Goal: Transaction & Acquisition: Book appointment/travel/reservation

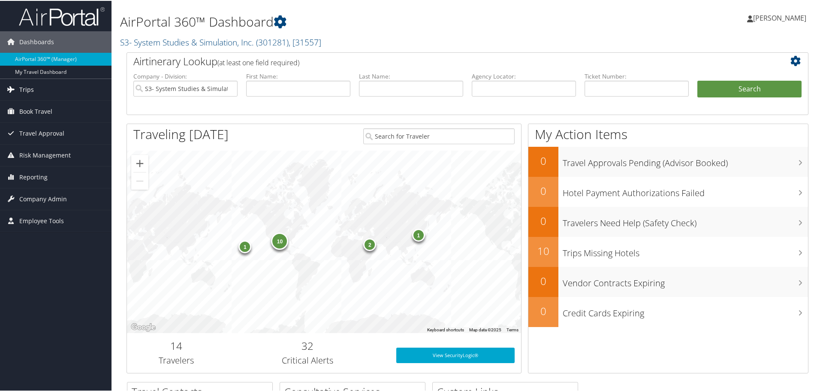
click at [33, 90] on link "Trips" at bounding box center [55, 88] width 111 height 21
click at [52, 177] on span "Book Travel" at bounding box center [35, 174] width 33 height 21
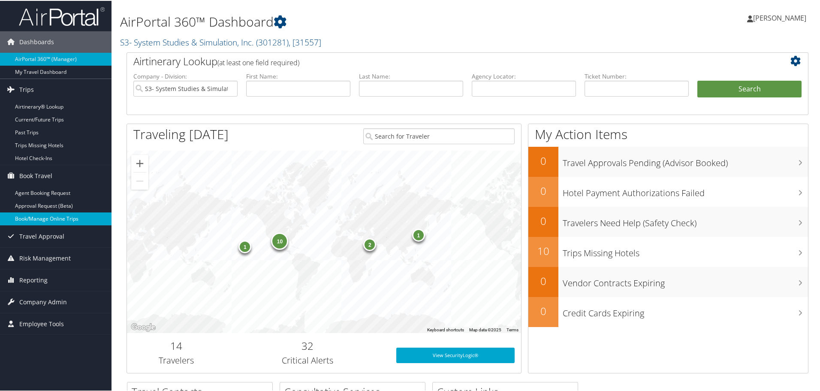
click at [47, 216] on link "Book/Manage Online Trips" at bounding box center [55, 217] width 111 height 13
